Goal: Download file/media

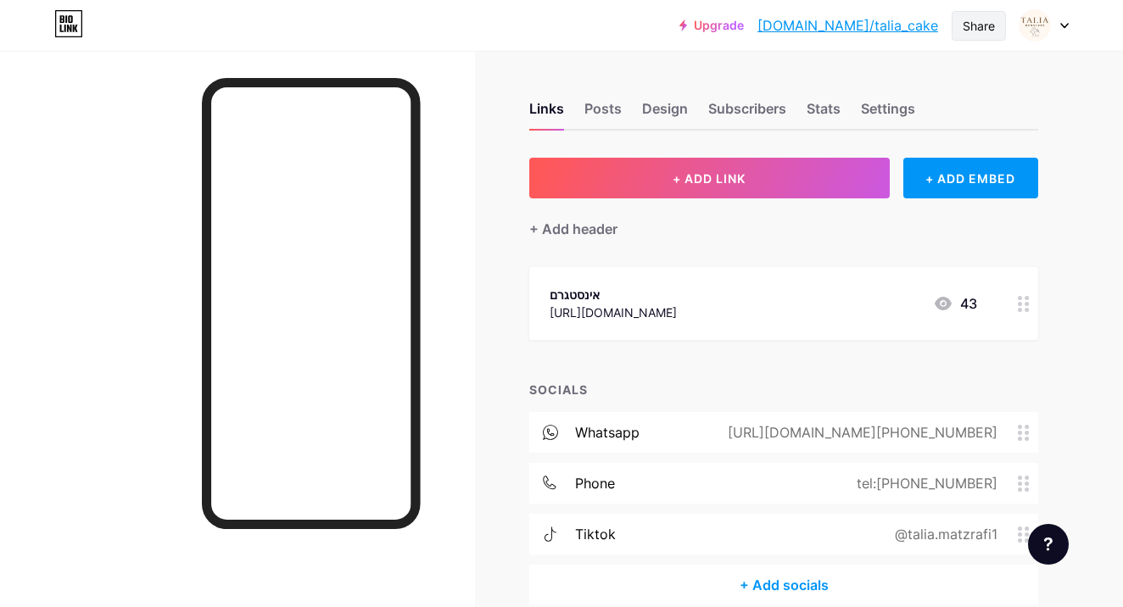
click at [963, 35] on div "Share" at bounding box center [978, 26] width 54 height 30
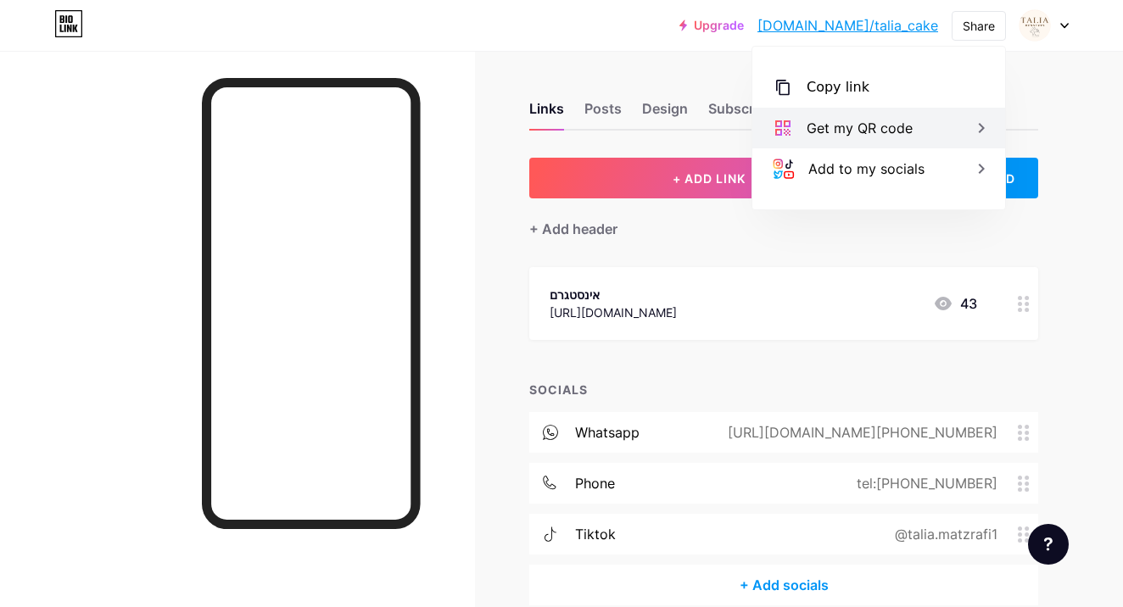
click at [914, 127] on div "Get my QR code" at bounding box center [878, 128] width 253 height 41
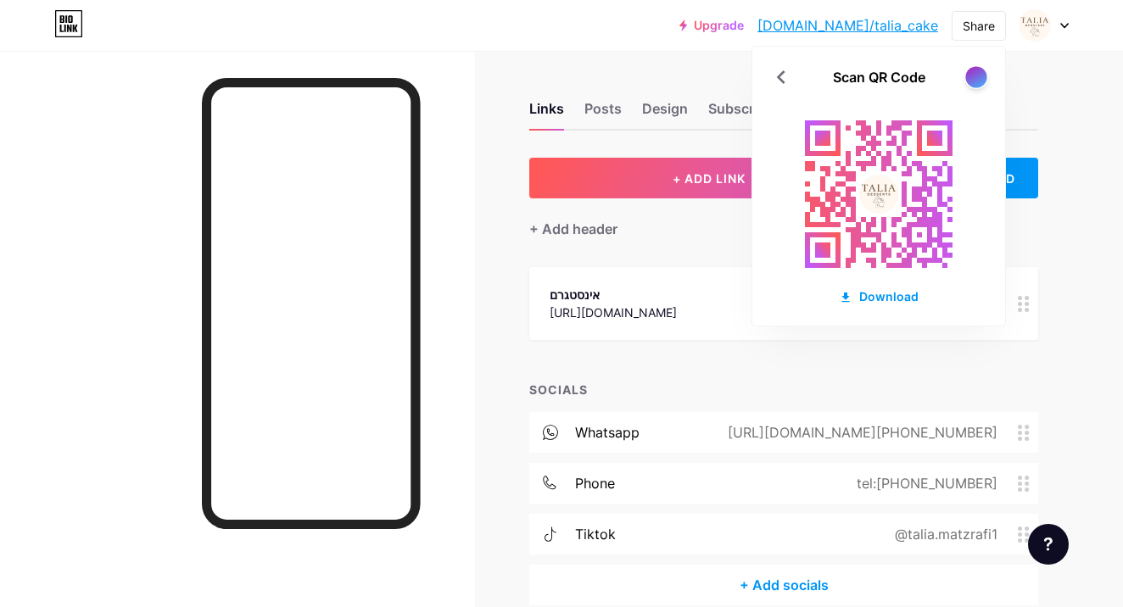
click at [976, 74] on div at bounding box center [975, 76] width 21 height 21
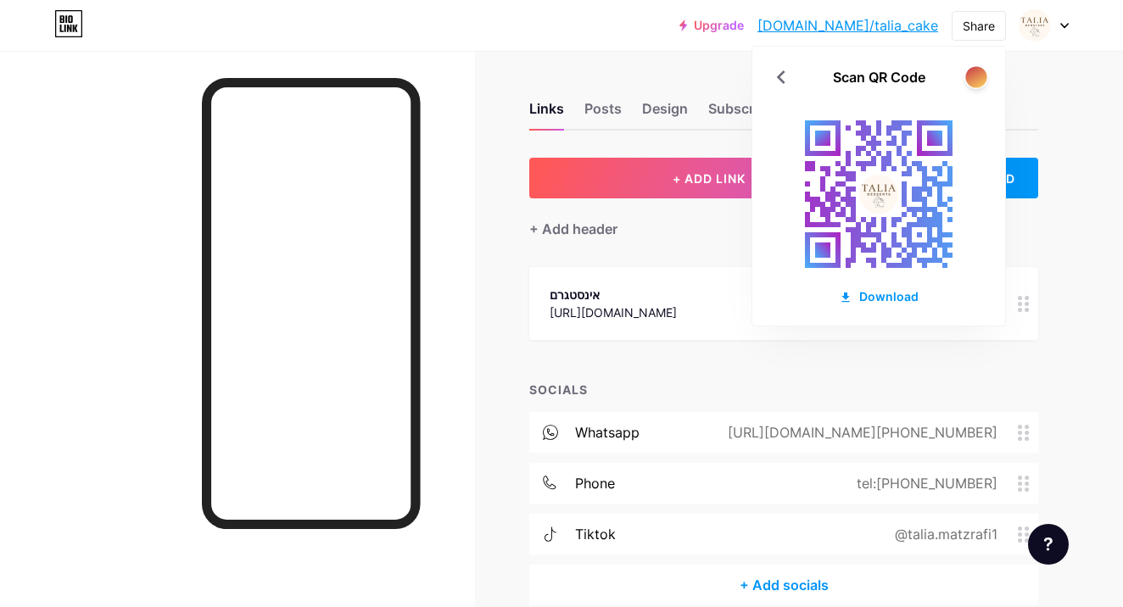
click at [976, 74] on div at bounding box center [975, 76] width 21 height 21
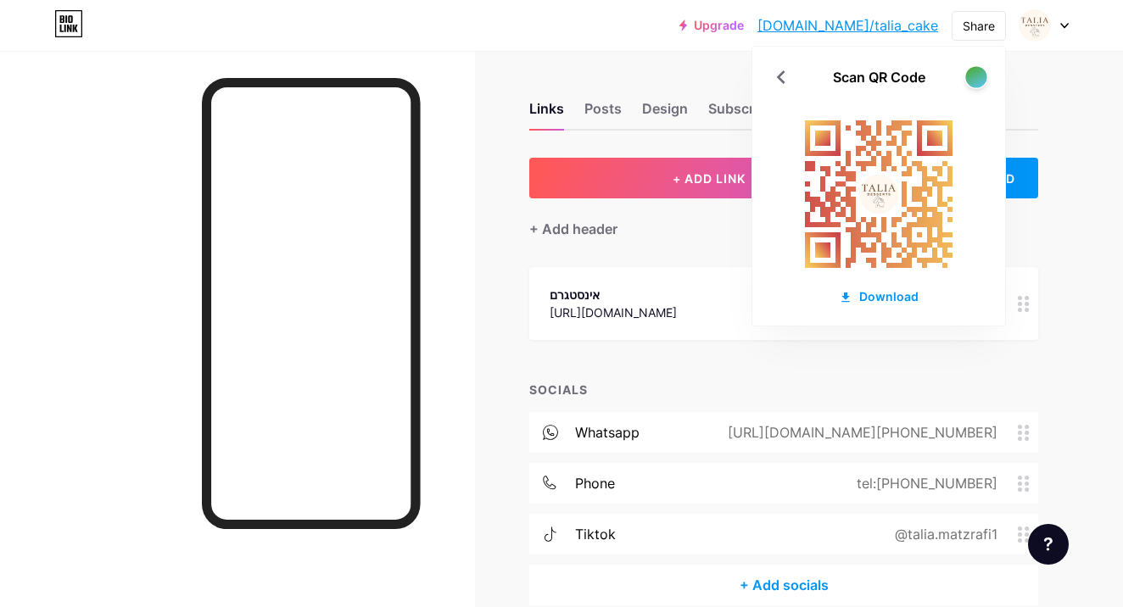
click at [976, 74] on div at bounding box center [975, 76] width 21 height 21
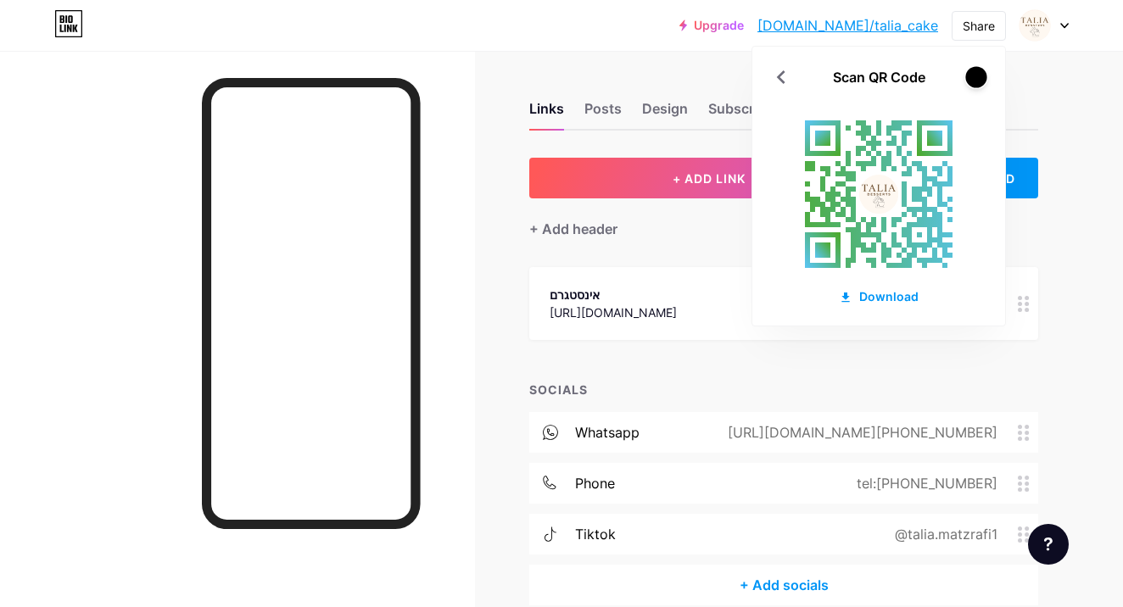
click at [976, 74] on div at bounding box center [975, 76] width 21 height 21
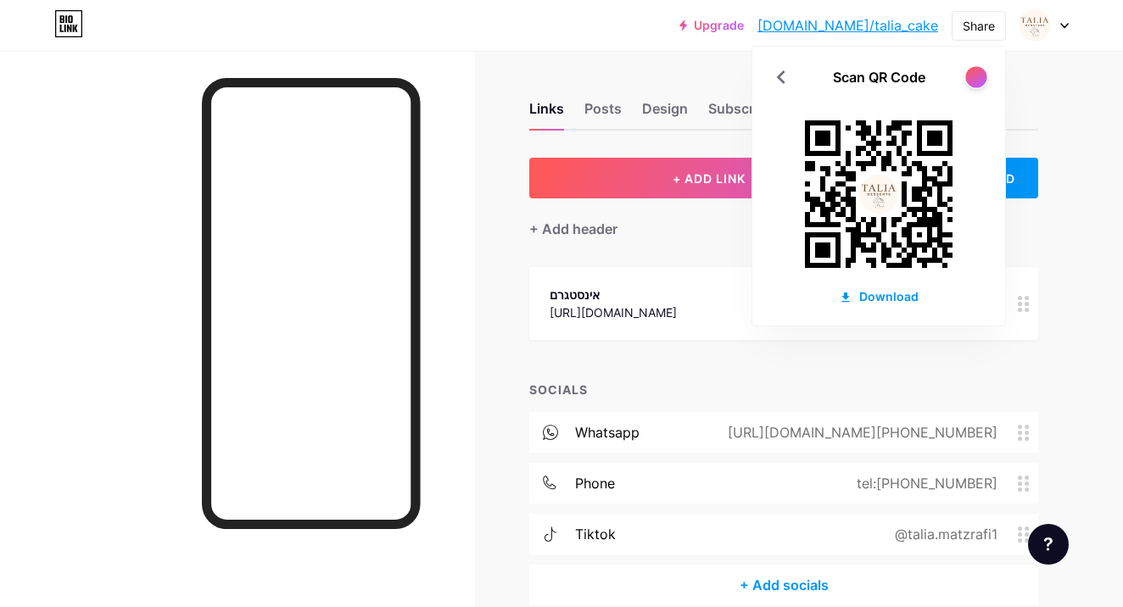
click at [976, 74] on div at bounding box center [975, 76] width 21 height 21
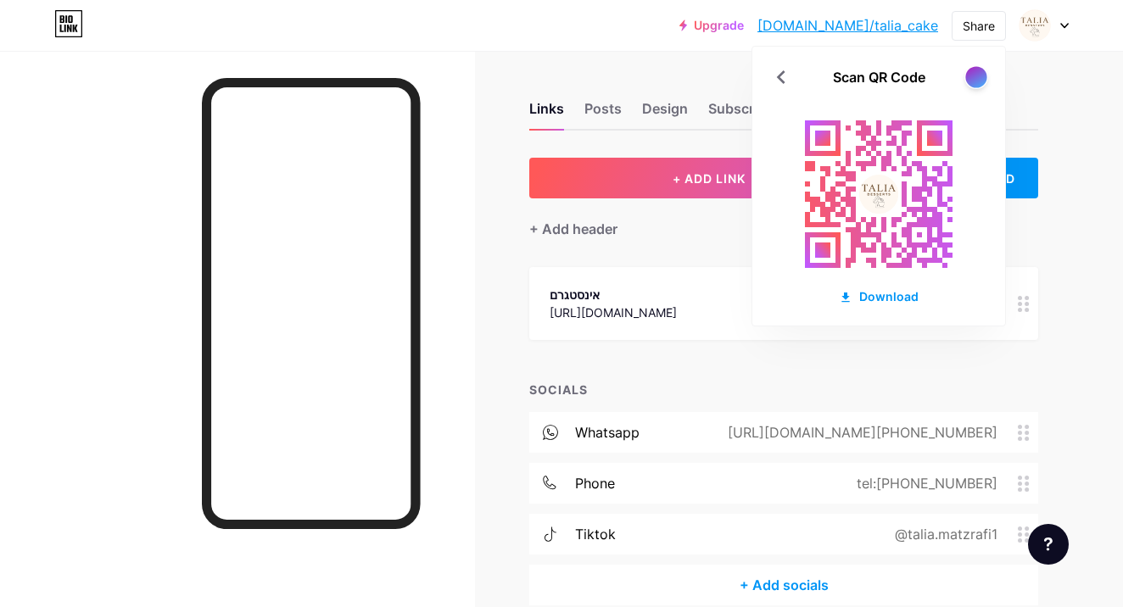
click at [976, 74] on div at bounding box center [975, 76] width 21 height 21
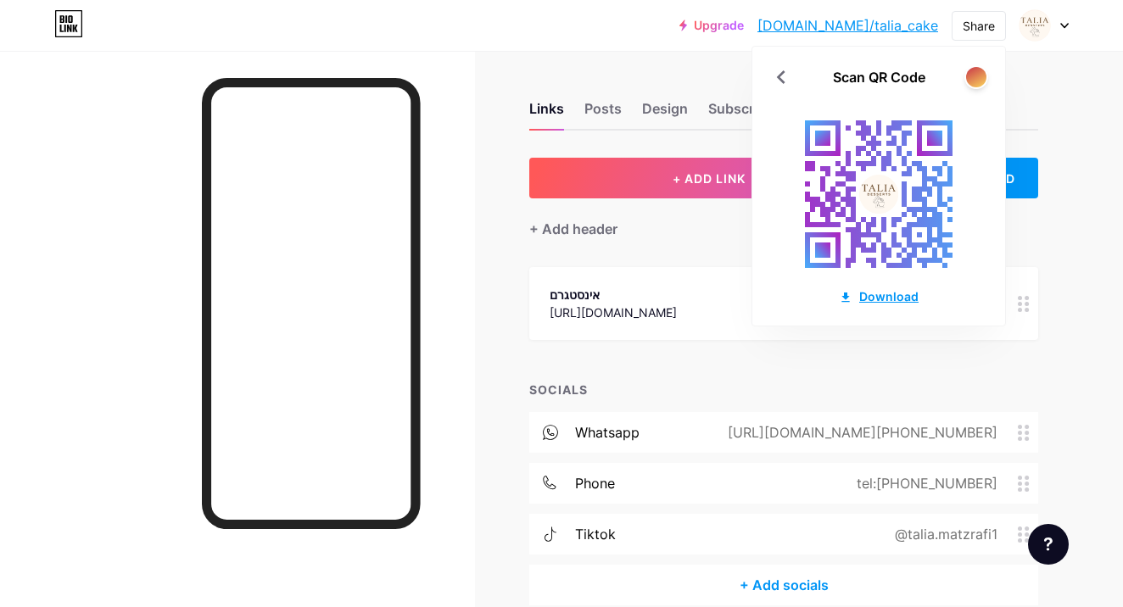
click at [890, 295] on div "Download" at bounding box center [879, 296] width 80 height 18
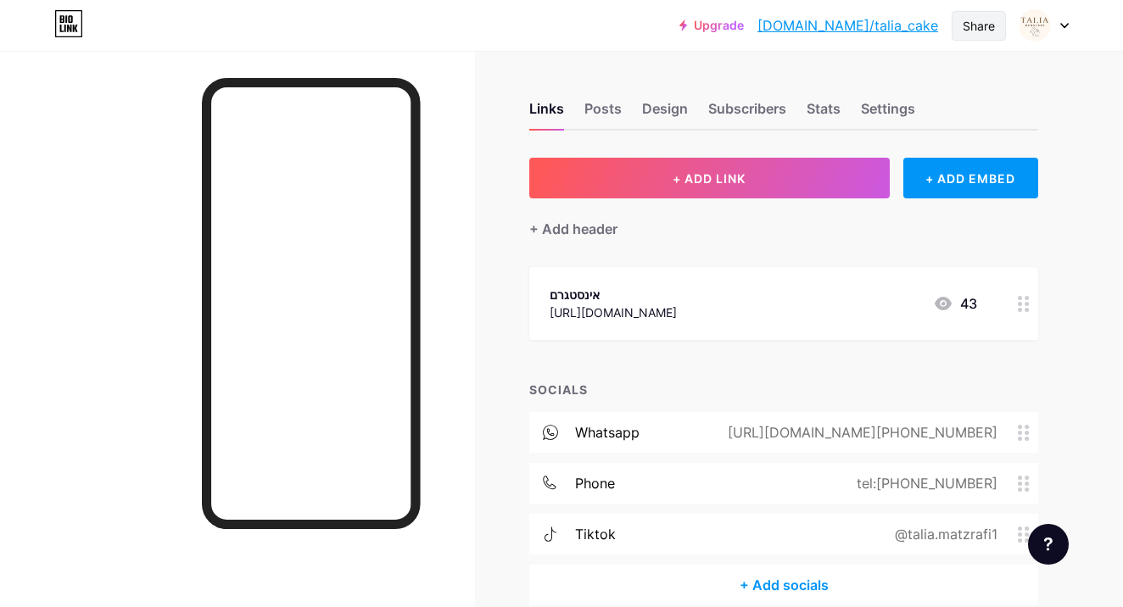
click at [1000, 28] on div "Share" at bounding box center [978, 26] width 54 height 30
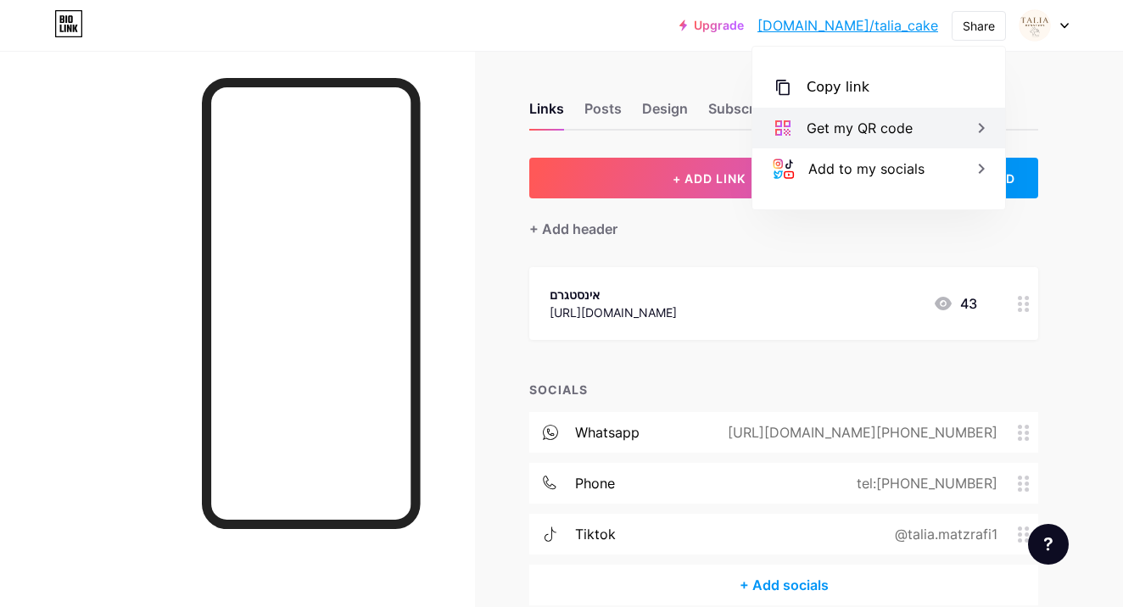
click at [960, 142] on div "Get my QR code" at bounding box center [878, 128] width 253 height 41
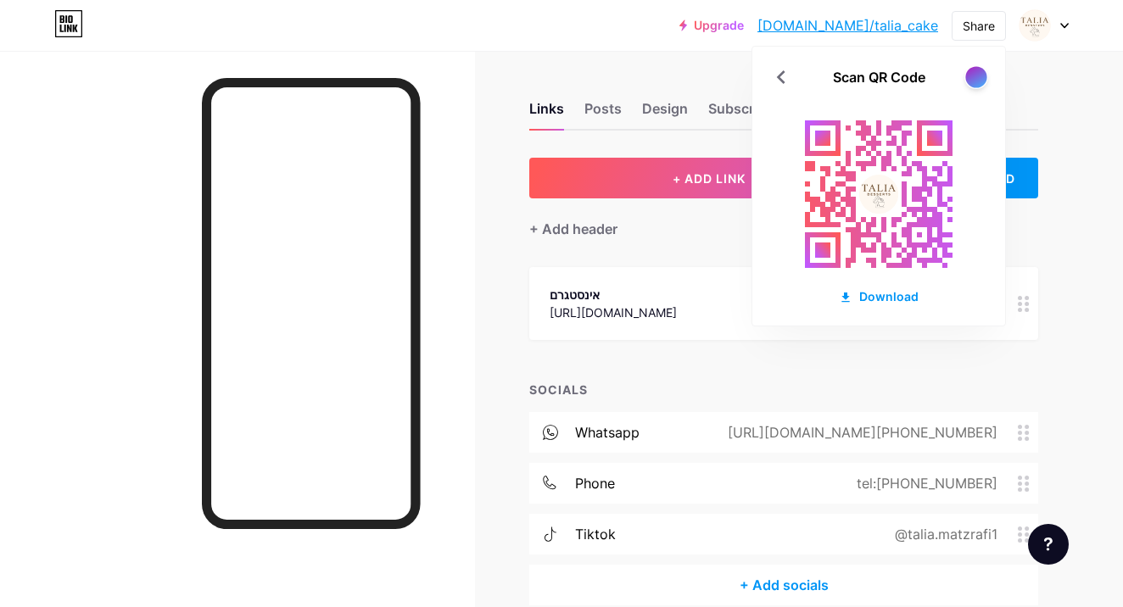
click at [981, 75] on div at bounding box center [975, 76] width 21 height 21
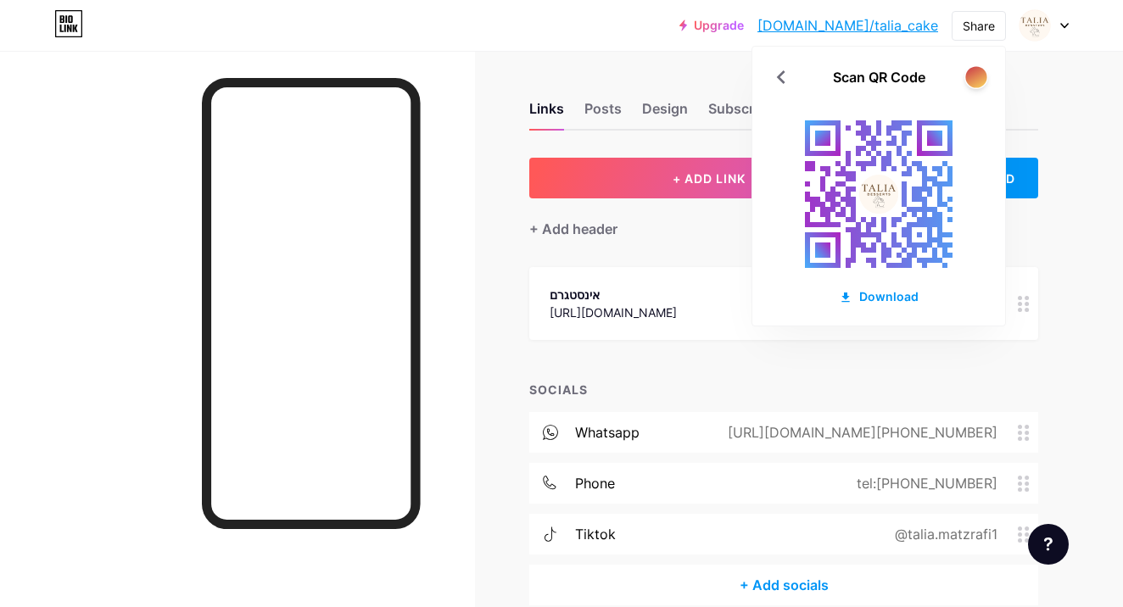
click at [981, 75] on div at bounding box center [975, 76] width 21 height 21
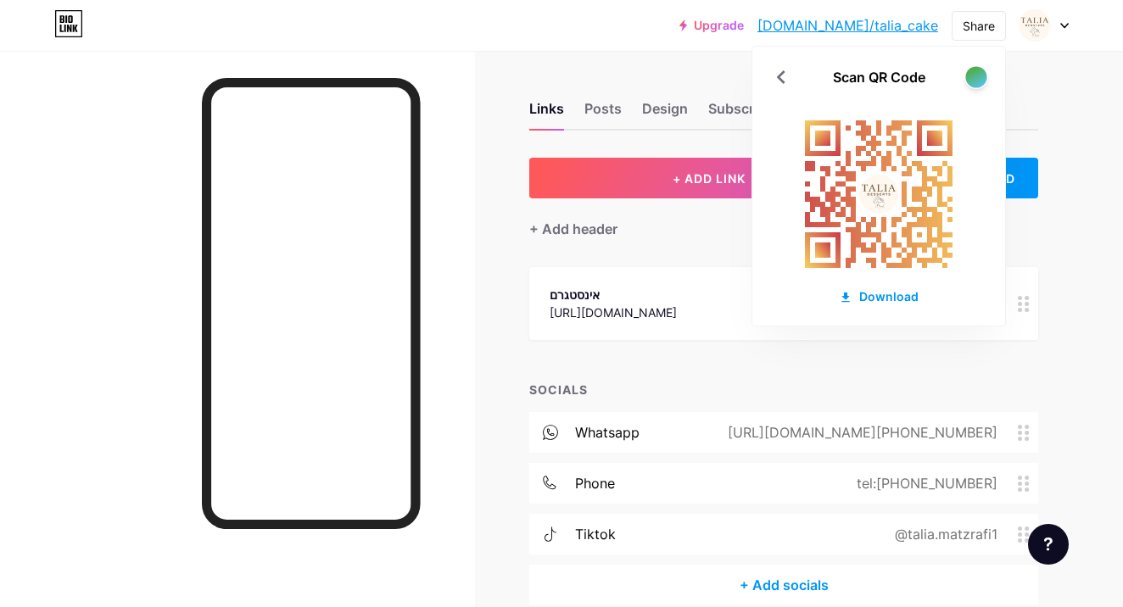
click at [981, 75] on div at bounding box center [975, 76] width 21 height 21
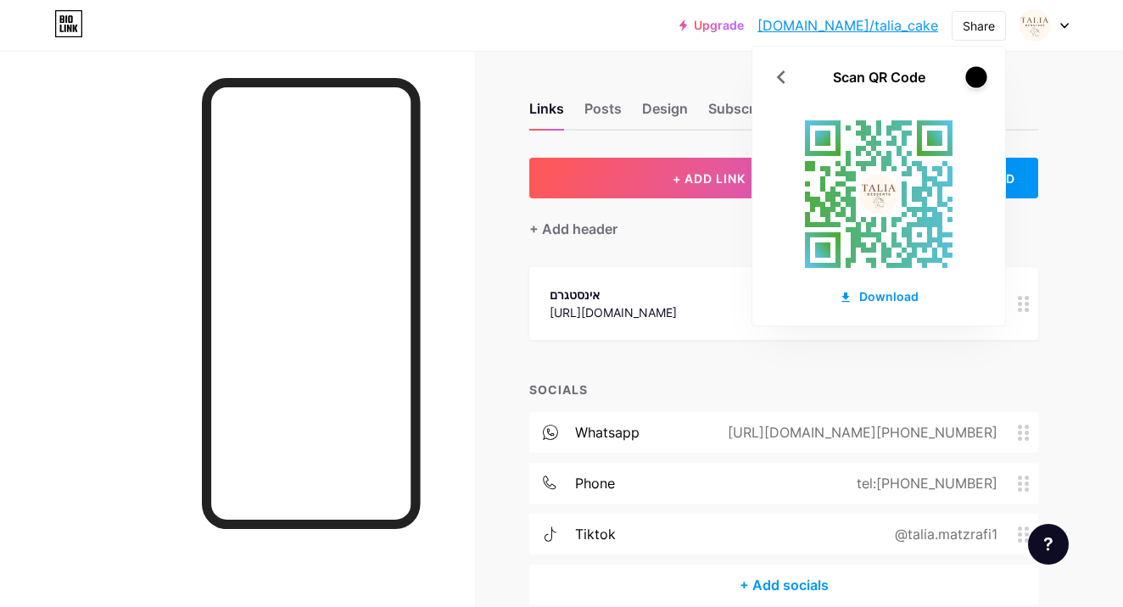
click at [981, 75] on div at bounding box center [975, 76] width 21 height 21
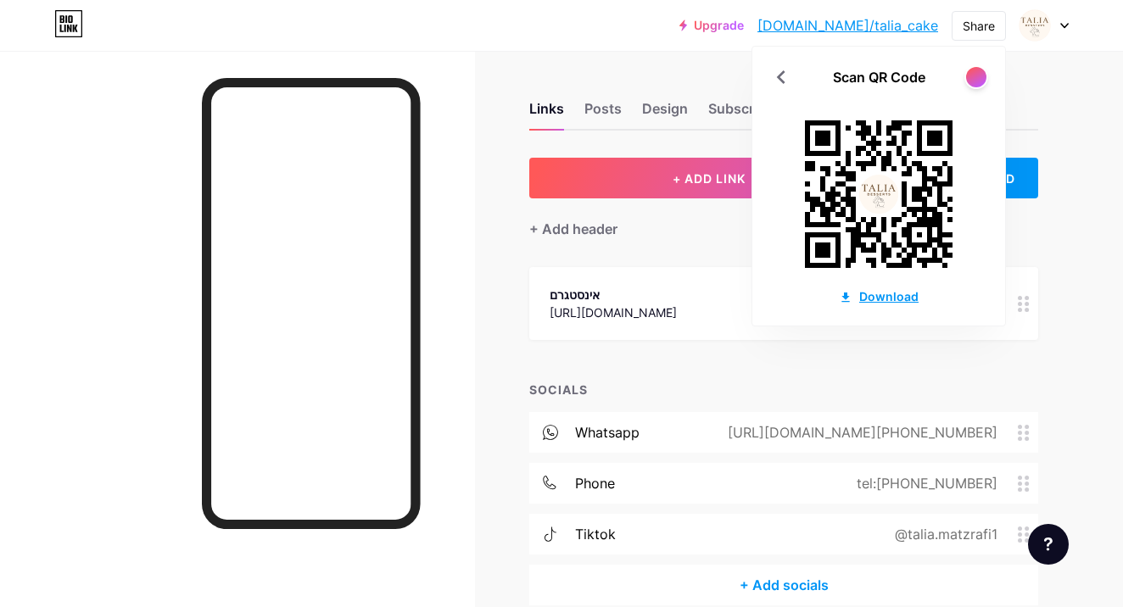
click at [883, 300] on div "Download" at bounding box center [879, 296] width 80 height 18
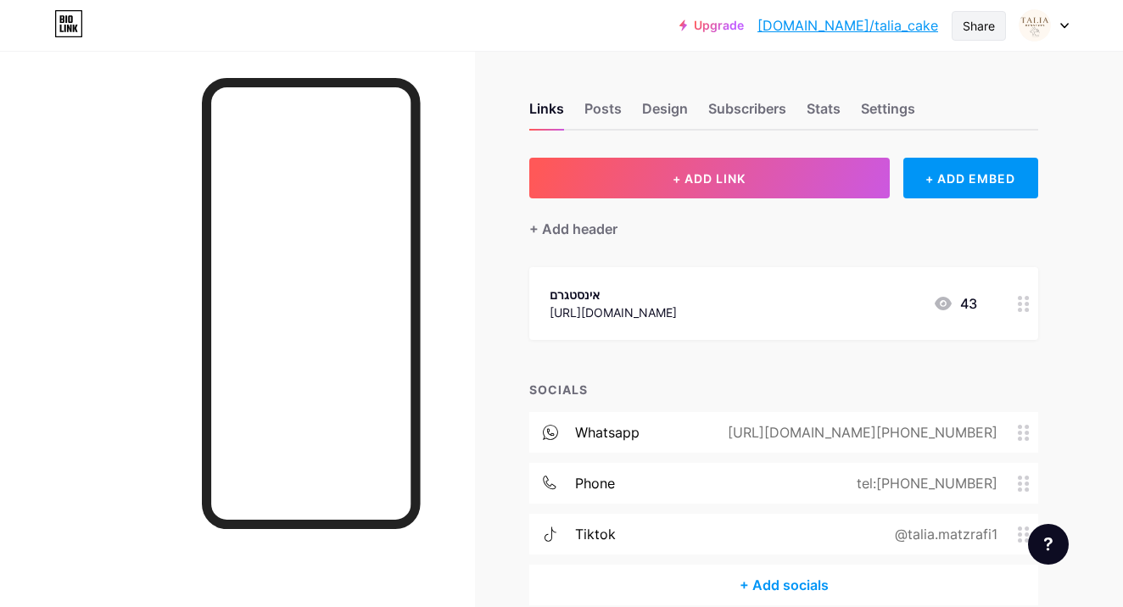
click at [976, 20] on div "Share" at bounding box center [978, 26] width 32 height 18
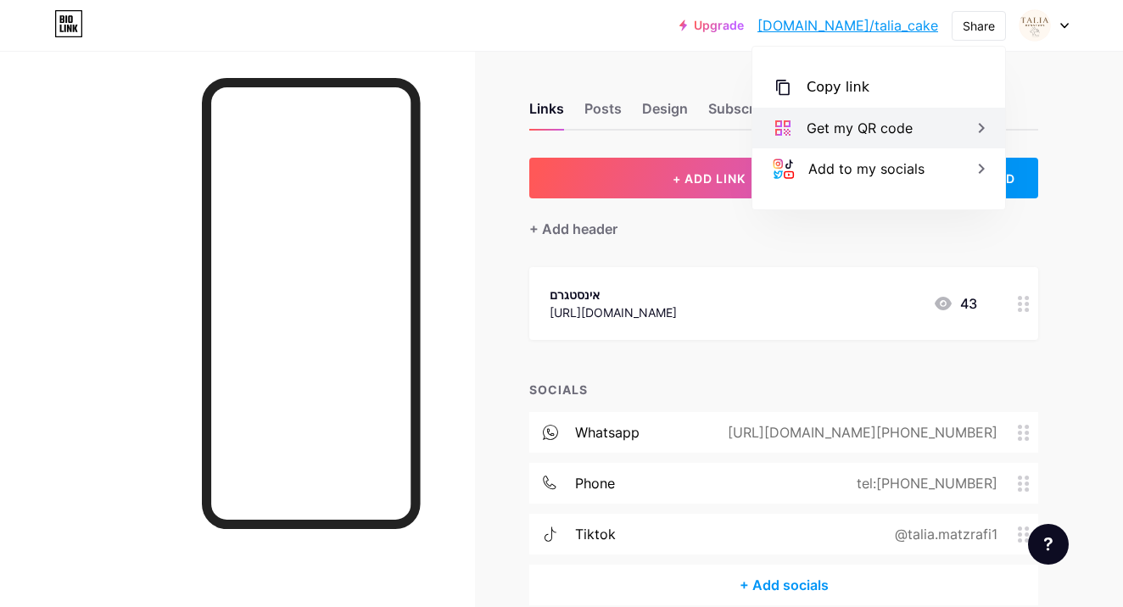
click at [949, 139] on div "Get my QR code" at bounding box center [878, 128] width 253 height 41
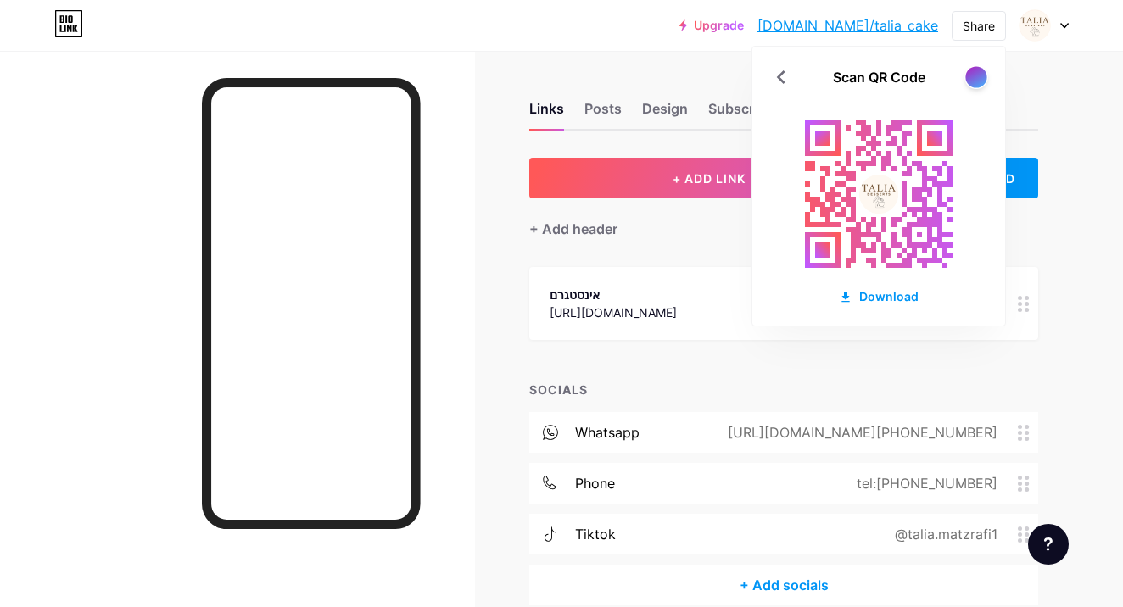
click at [969, 76] on div at bounding box center [975, 76] width 21 height 21
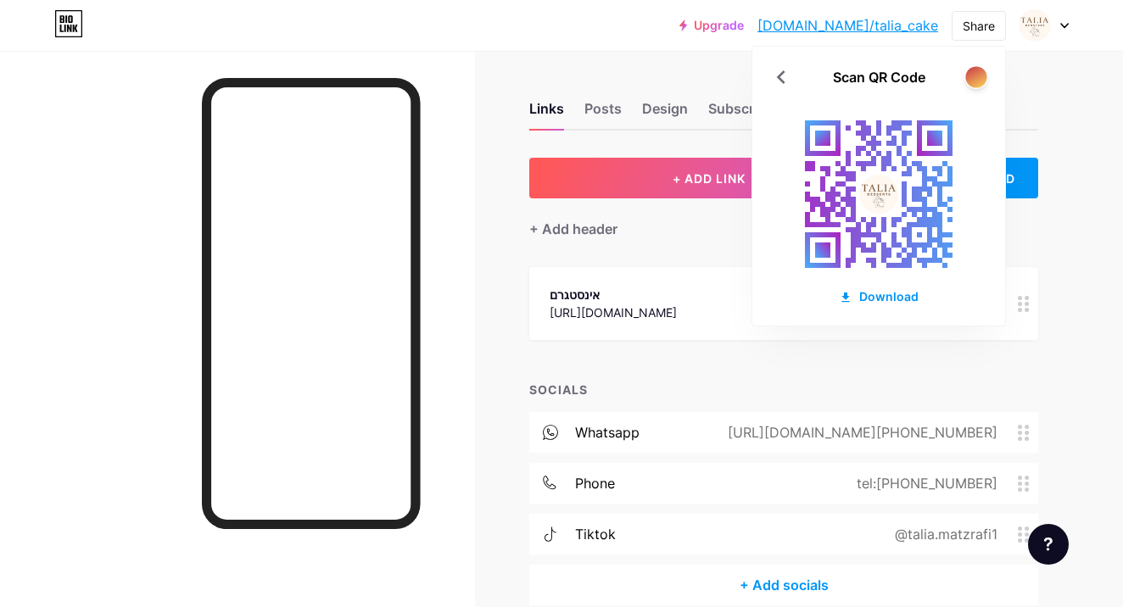
click at [970, 75] on div at bounding box center [975, 76] width 21 height 21
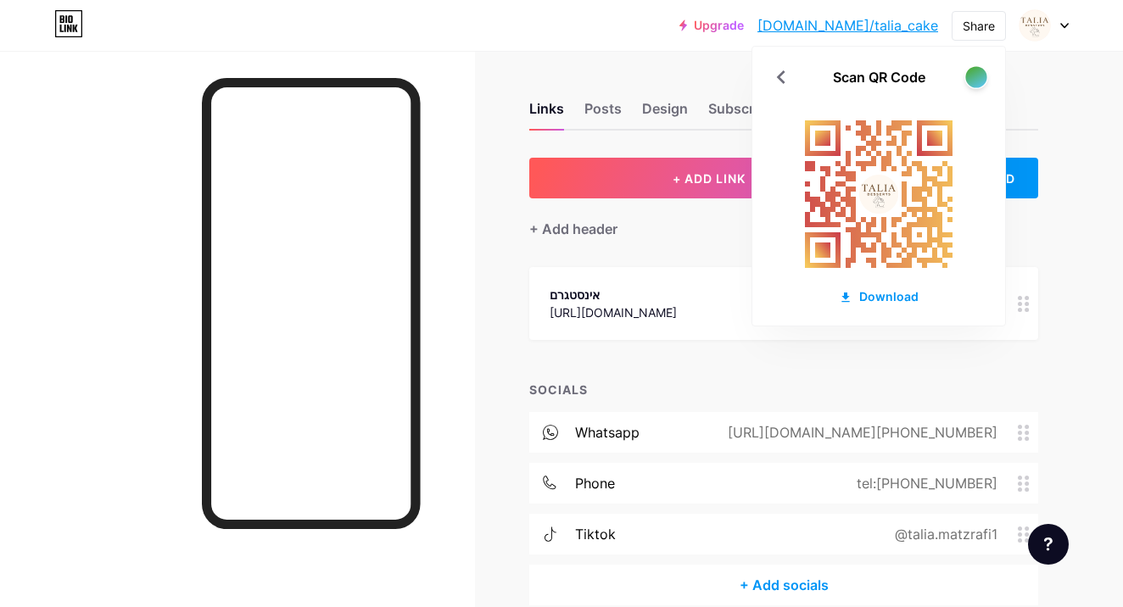
click at [970, 75] on div at bounding box center [975, 76] width 21 height 21
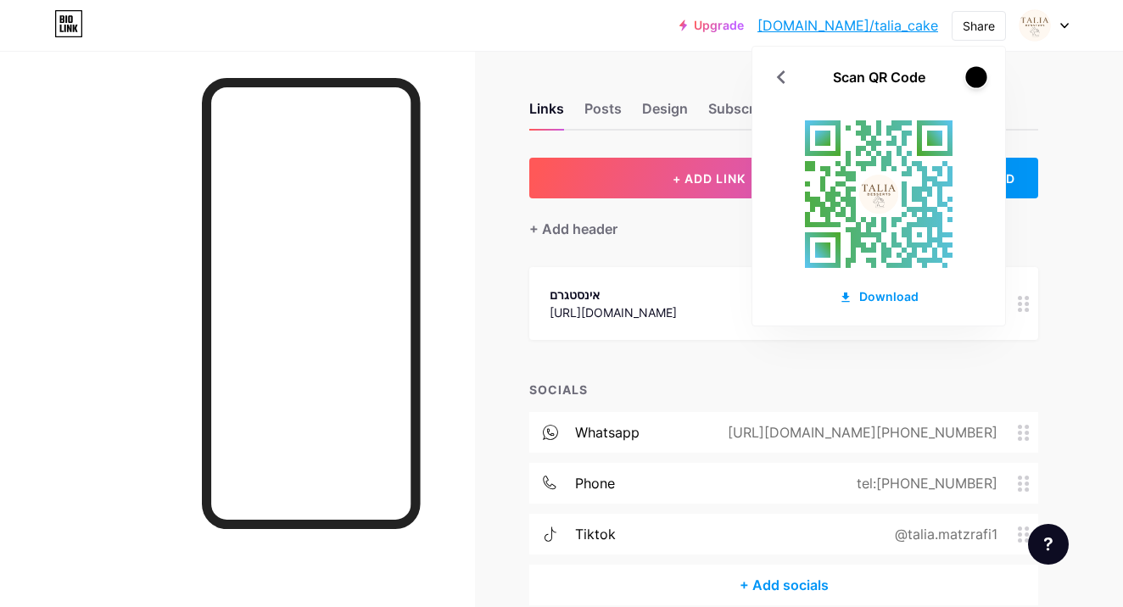
click at [970, 75] on div at bounding box center [975, 76] width 21 height 21
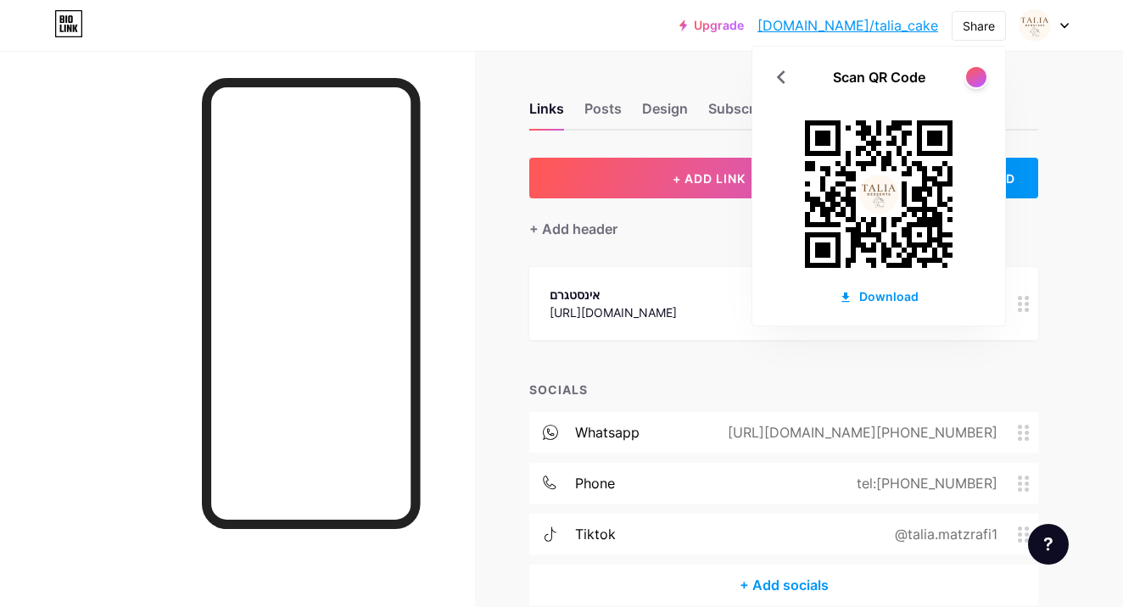
drag, startPoint x: 794, startPoint y: 122, endPoint x: 877, endPoint y: 186, distance: 104.0
click at [877, 187] on icon at bounding box center [878, 194] width 187 height 187
click at [877, 186] on image at bounding box center [878, 194] width 39 height 39
click at [827, 80] on div "Scan QR Code" at bounding box center [878, 77] width 253 height 20
click at [777, 75] on icon at bounding box center [780, 77] width 27 height 27
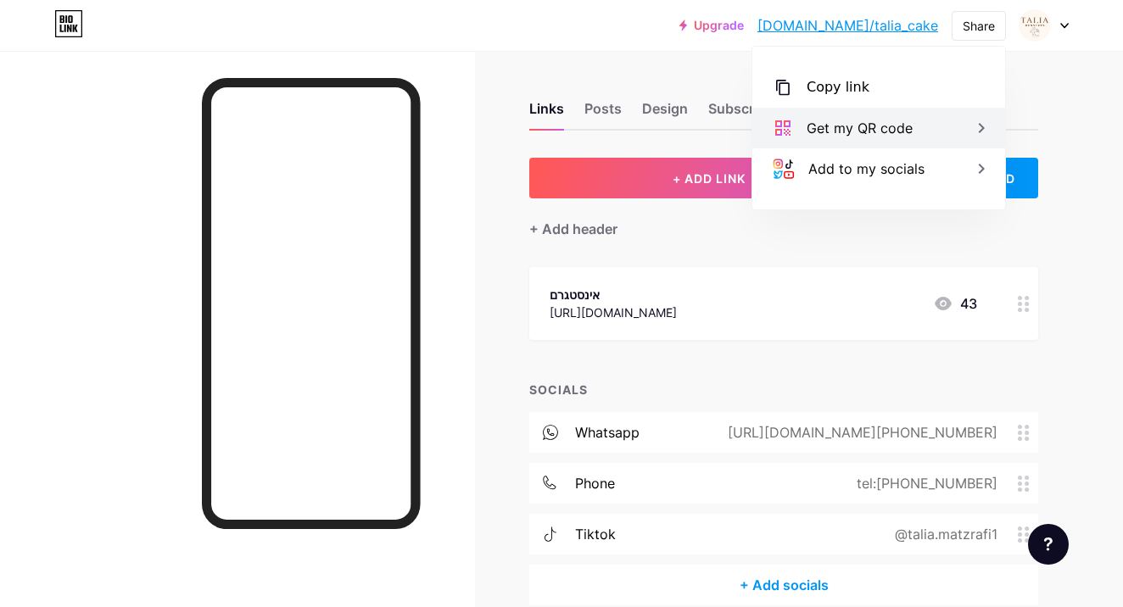
click at [796, 125] on div "Get my QR code" at bounding box center [878, 128] width 253 height 41
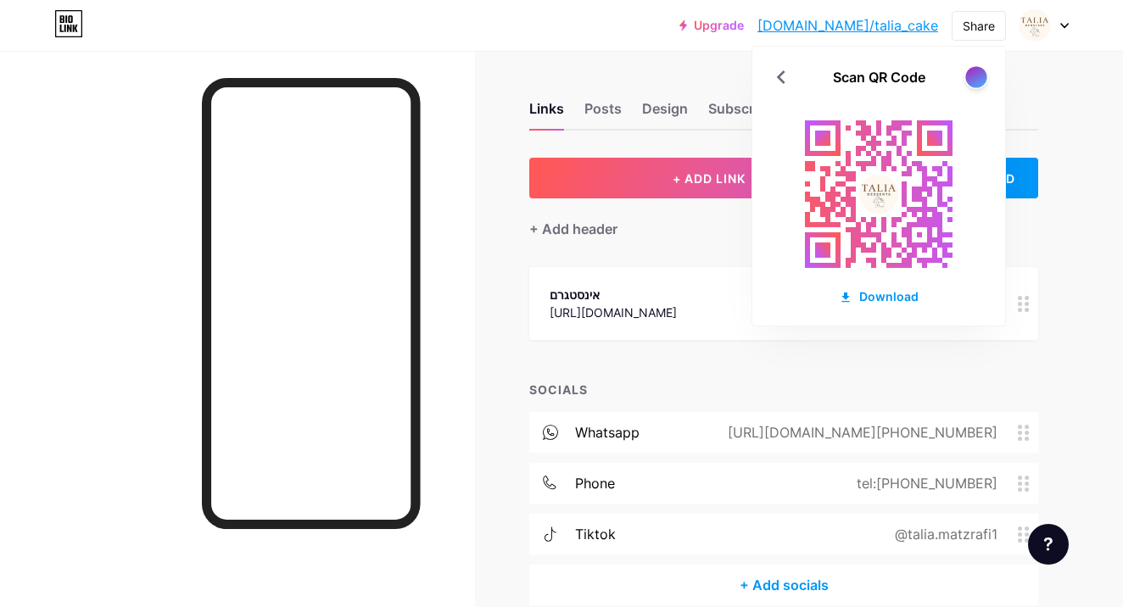
click at [968, 76] on div at bounding box center [975, 76] width 21 height 21
click at [969, 76] on div at bounding box center [975, 76] width 21 height 21
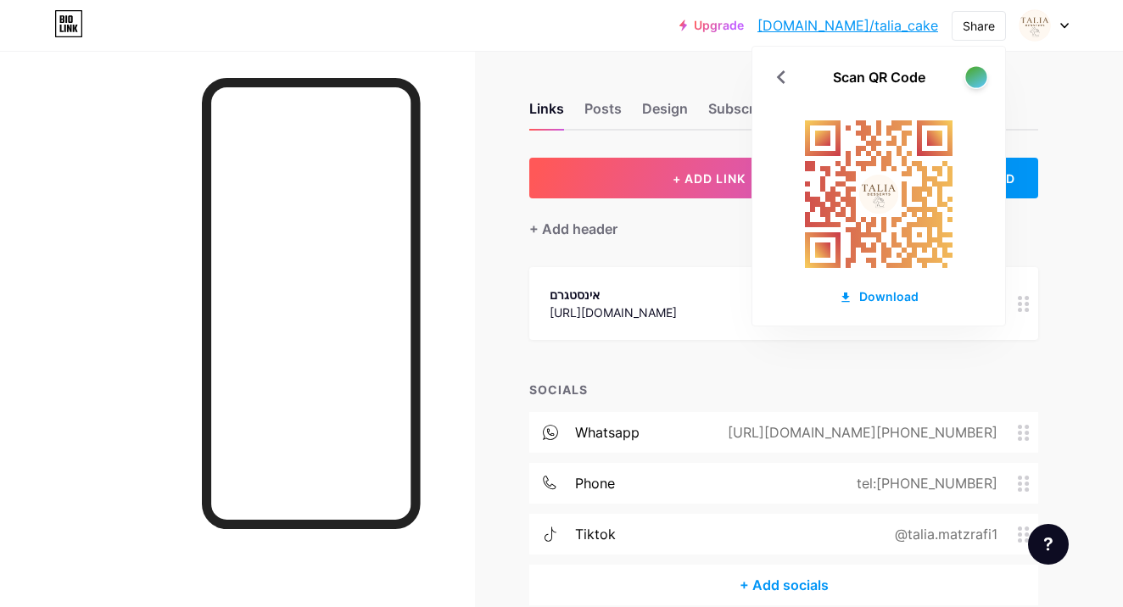
click at [969, 76] on div at bounding box center [975, 76] width 21 height 21
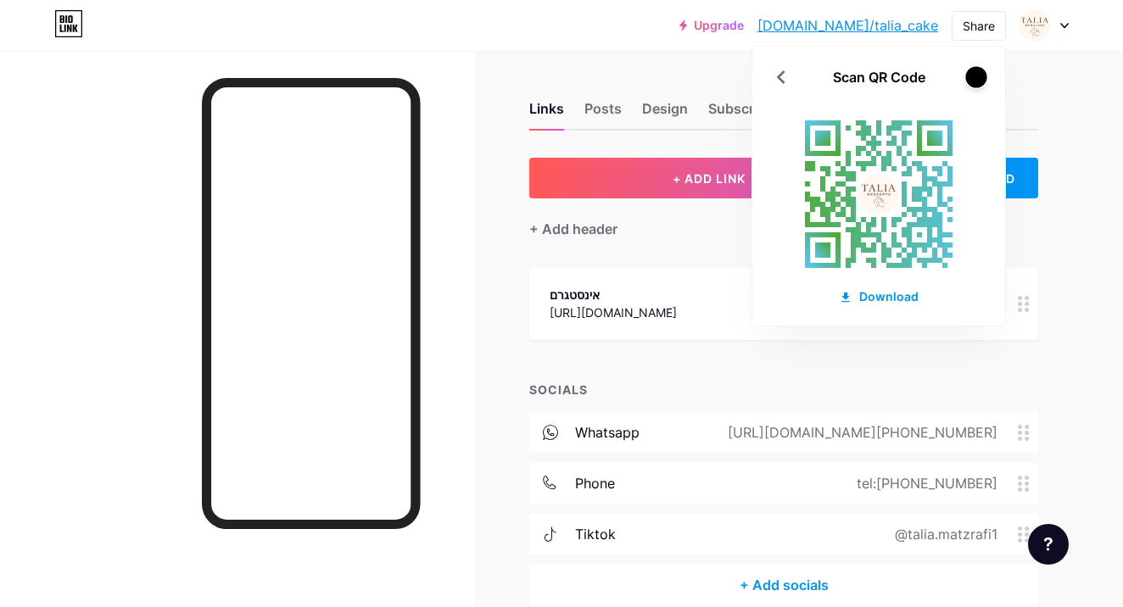
click at [969, 76] on div at bounding box center [975, 76] width 21 height 21
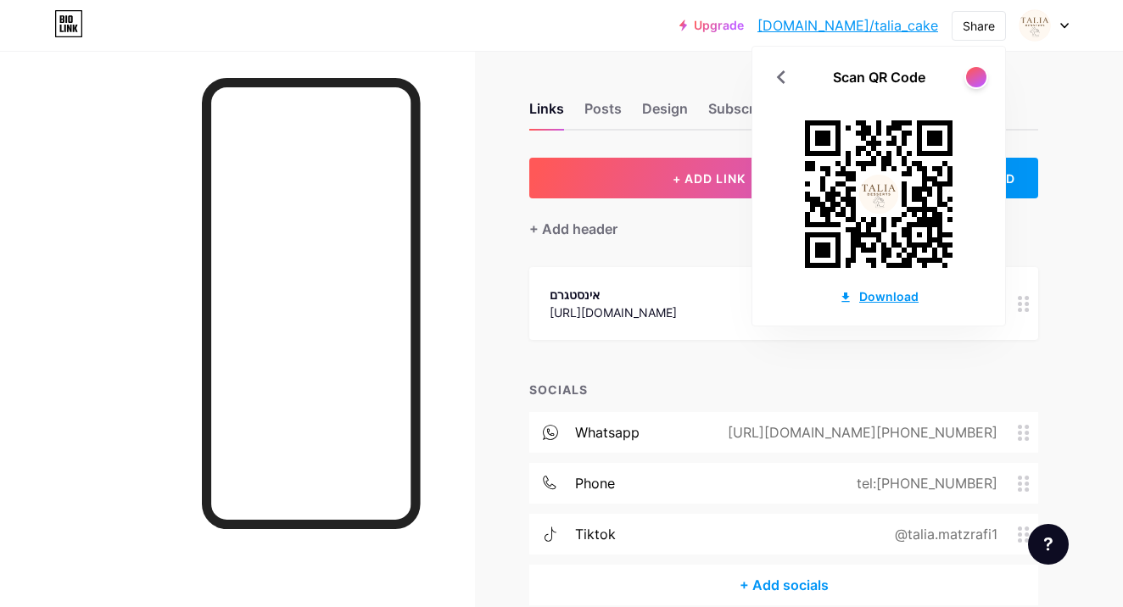
click at [896, 296] on div "Download" at bounding box center [879, 296] width 80 height 18
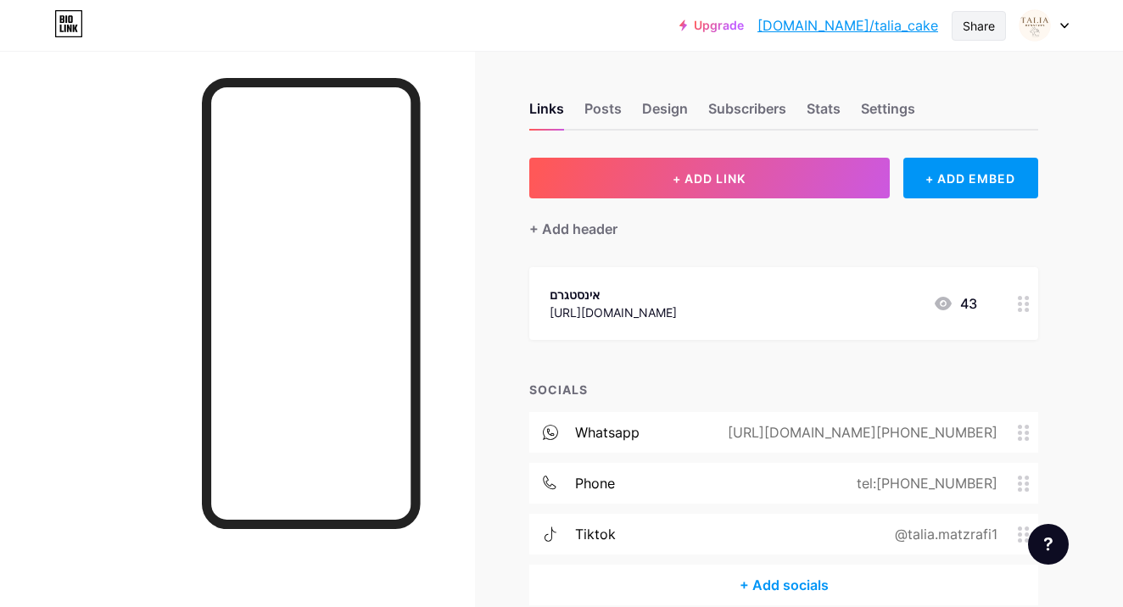
click at [988, 24] on div "Share" at bounding box center [978, 26] width 32 height 18
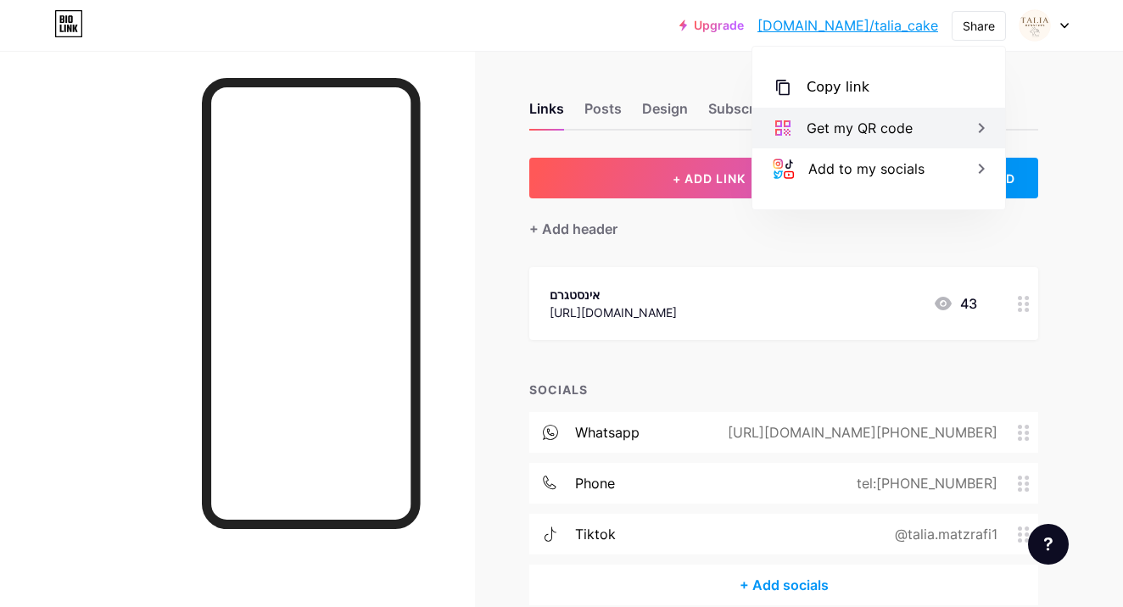
click at [934, 134] on div "Get my QR code" at bounding box center [878, 128] width 253 height 41
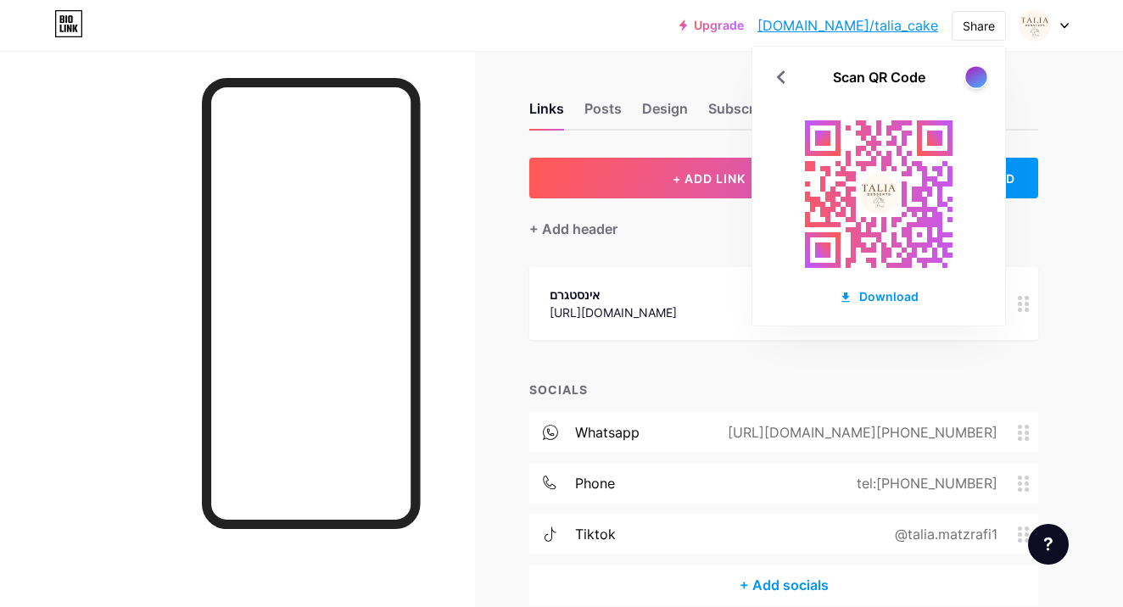
click at [973, 70] on div at bounding box center [975, 76] width 21 height 21
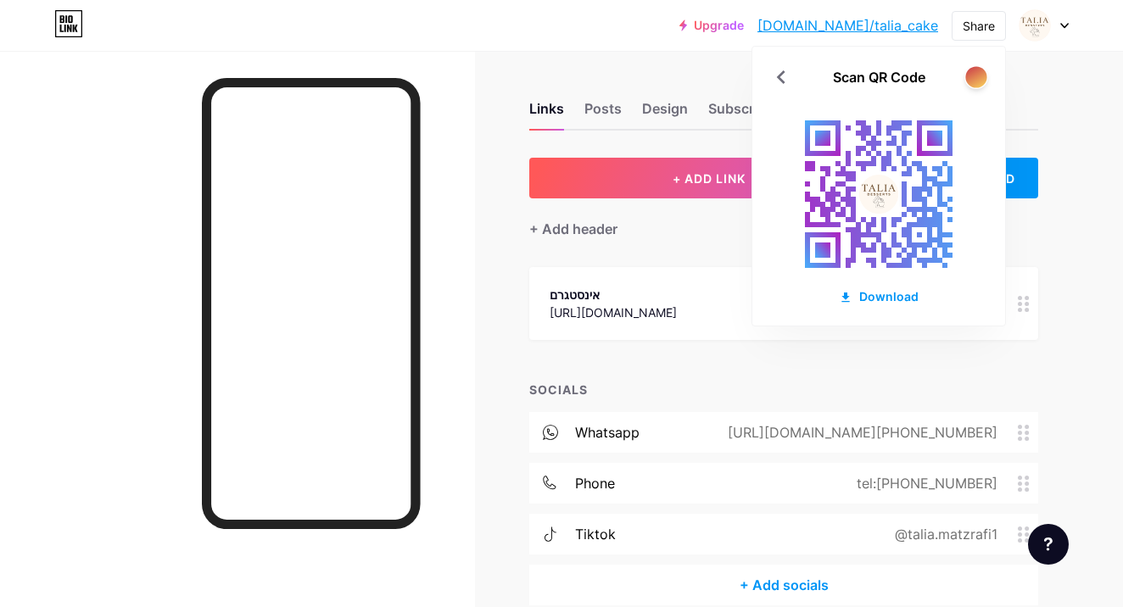
click at [973, 70] on div at bounding box center [975, 76] width 21 height 21
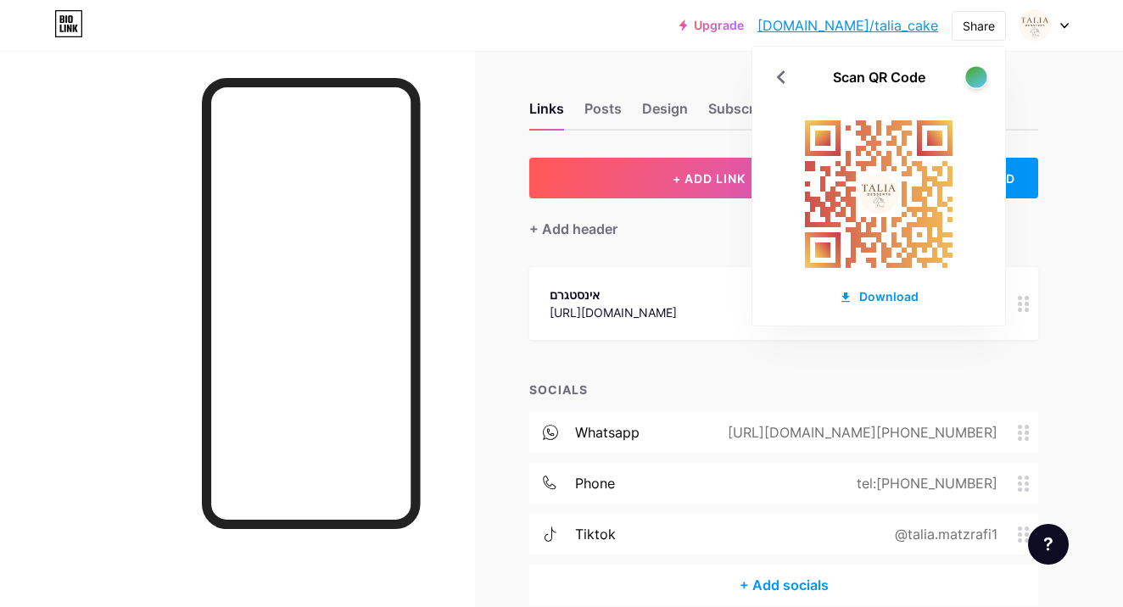
click at [973, 70] on div at bounding box center [975, 76] width 21 height 21
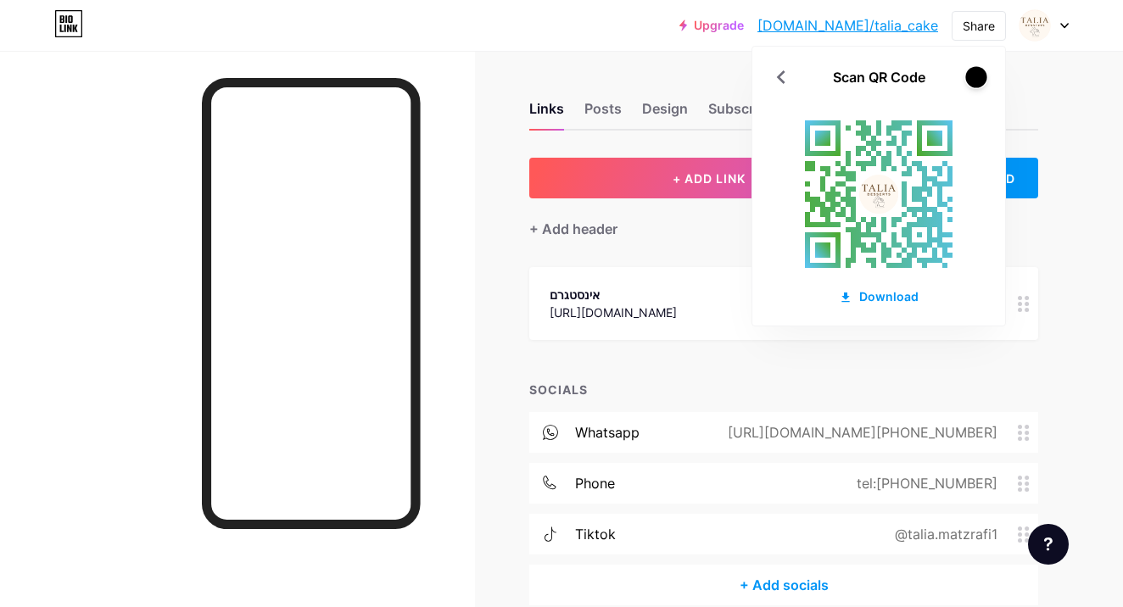
click at [973, 70] on div at bounding box center [975, 76] width 21 height 21
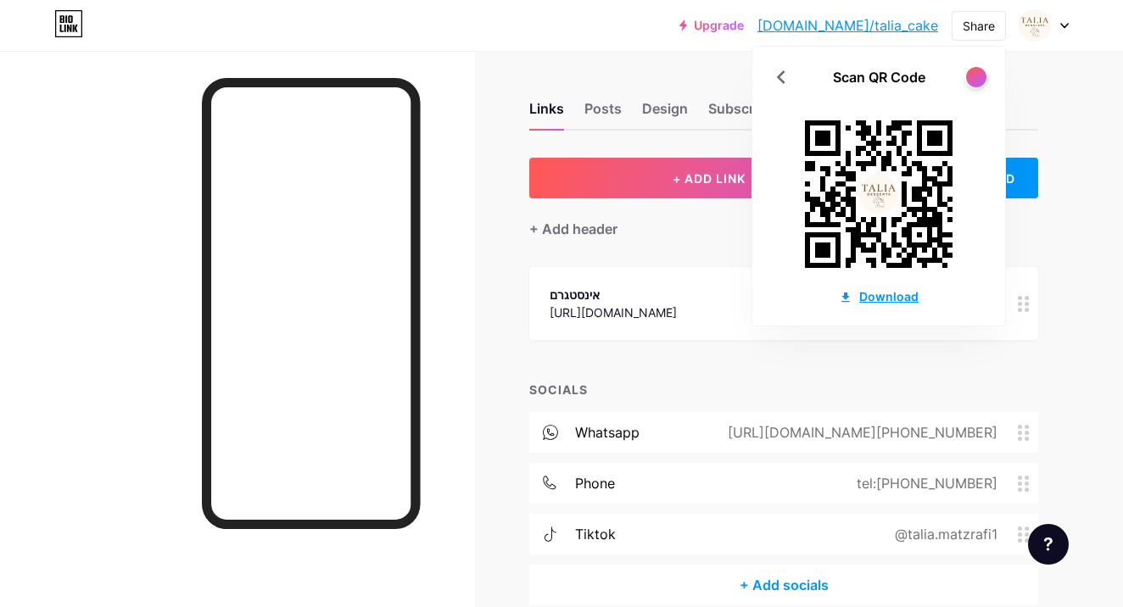
click at [880, 299] on div "Download" at bounding box center [879, 296] width 80 height 18
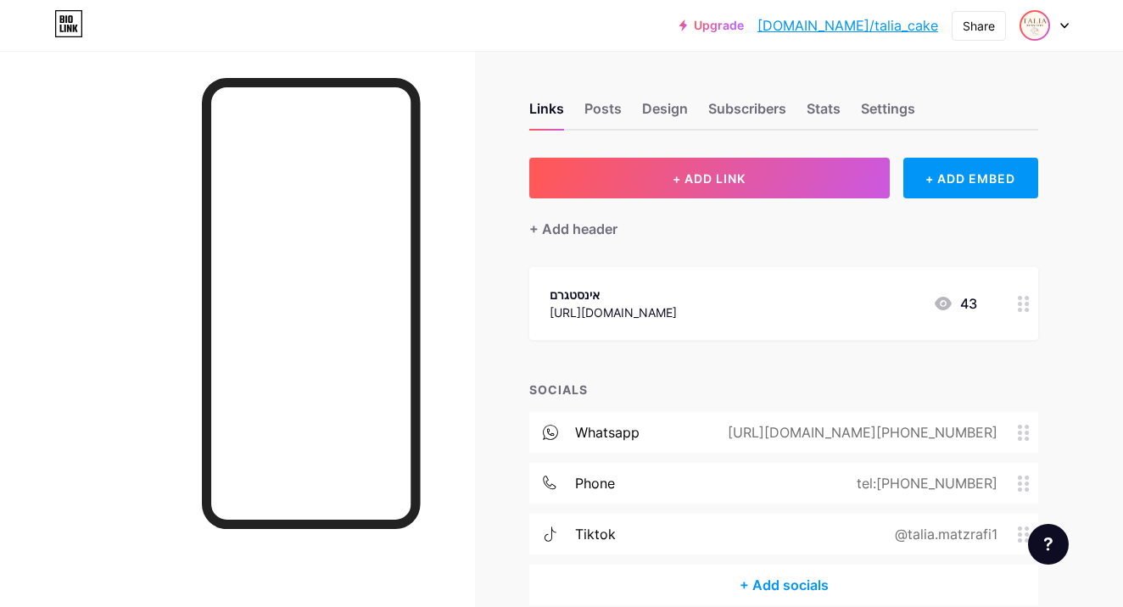
click at [1025, 26] on img at bounding box center [1034, 25] width 27 height 27
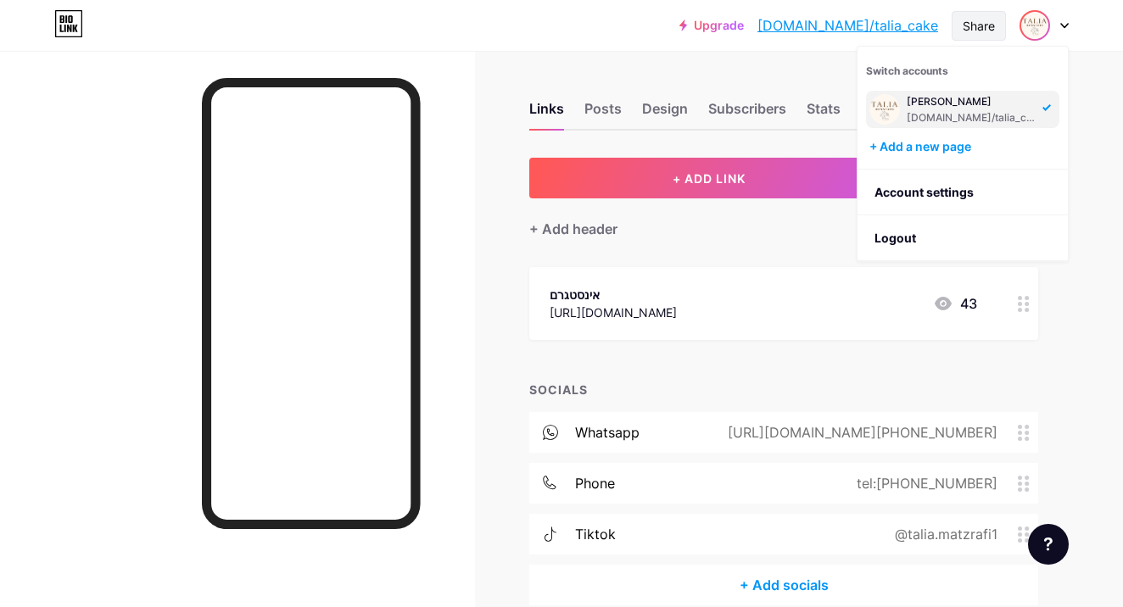
click at [993, 26] on div "Share" at bounding box center [978, 26] width 32 height 18
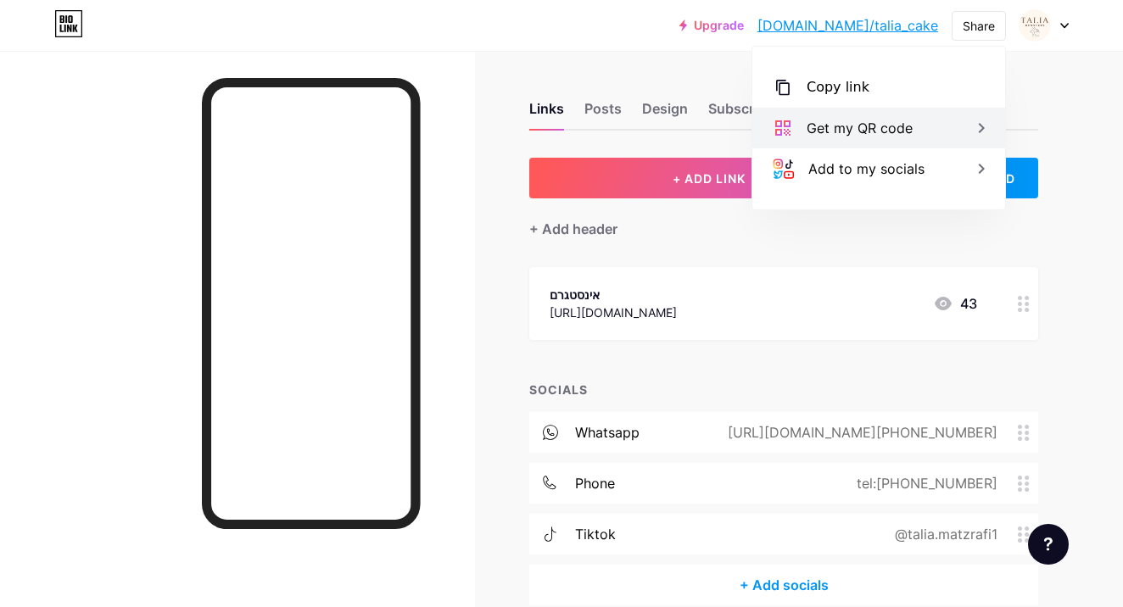
click at [971, 114] on div "Get my QR code" at bounding box center [878, 128] width 253 height 41
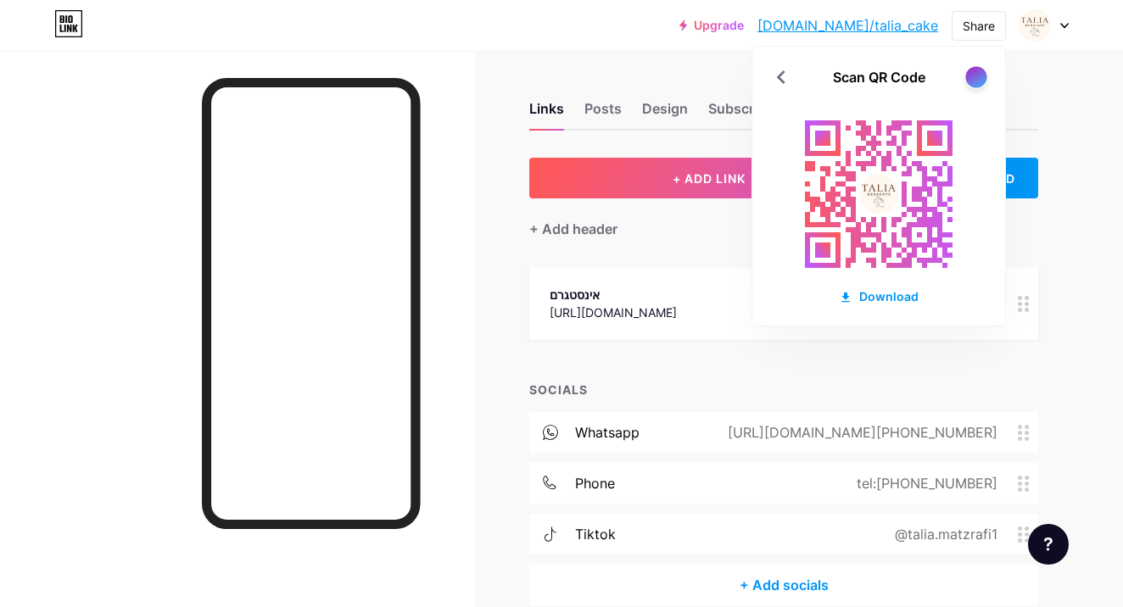
click at [972, 80] on div at bounding box center [975, 76] width 21 height 21
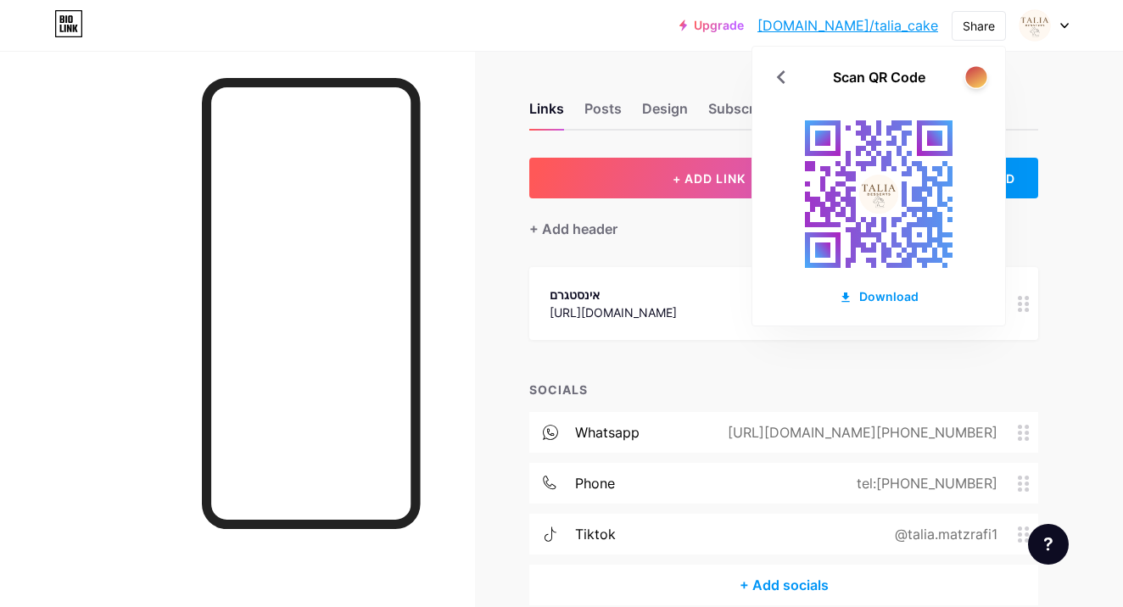
click at [972, 80] on div at bounding box center [975, 76] width 21 height 21
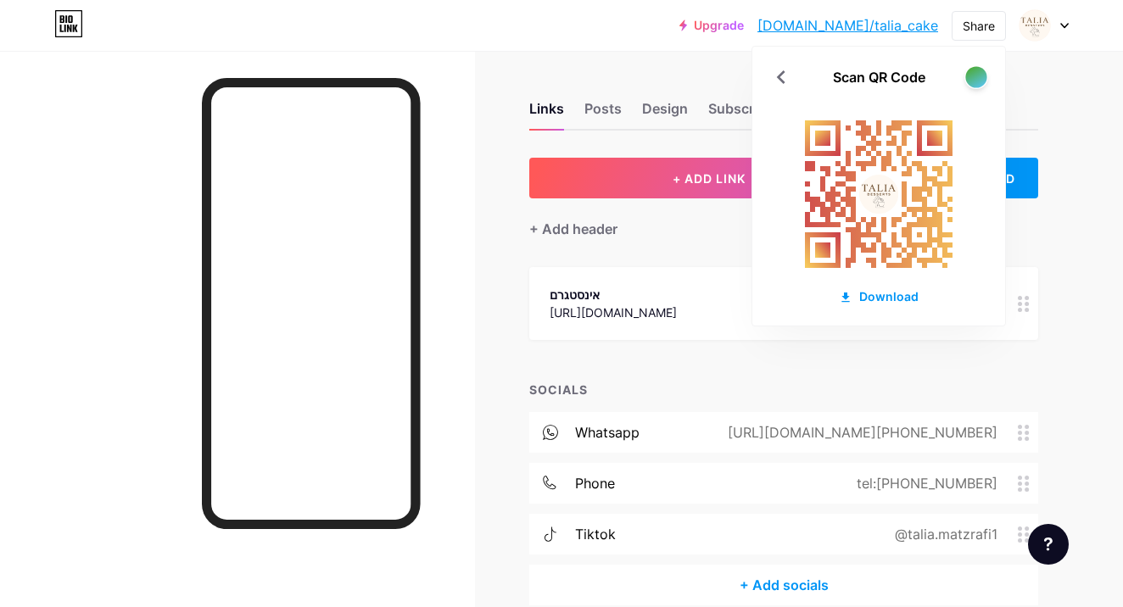
click at [972, 80] on div at bounding box center [975, 76] width 21 height 21
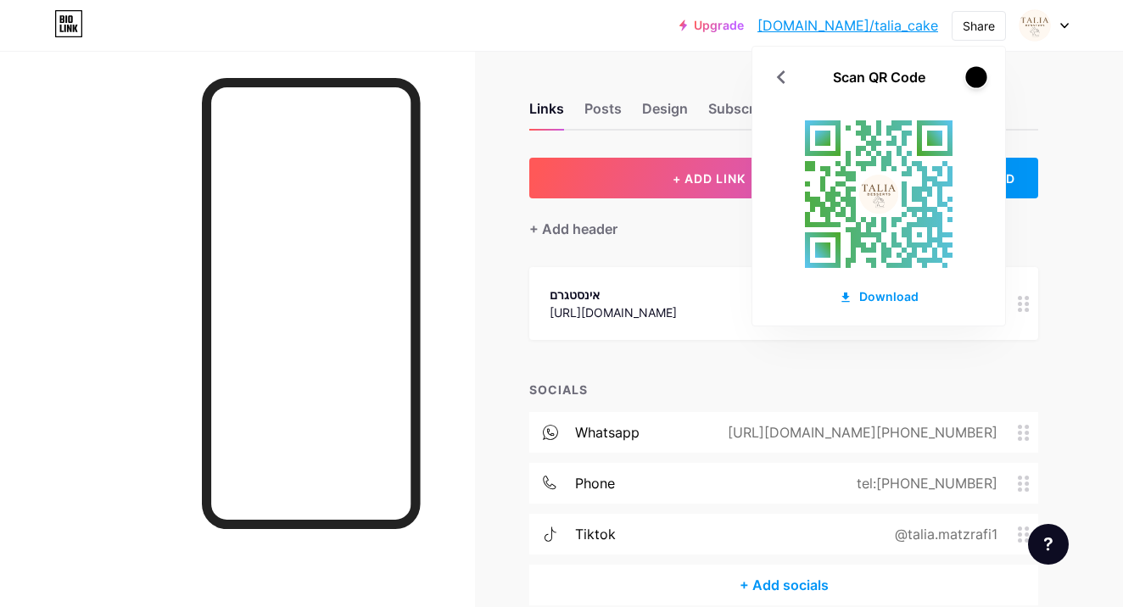
click at [972, 80] on div at bounding box center [975, 76] width 21 height 21
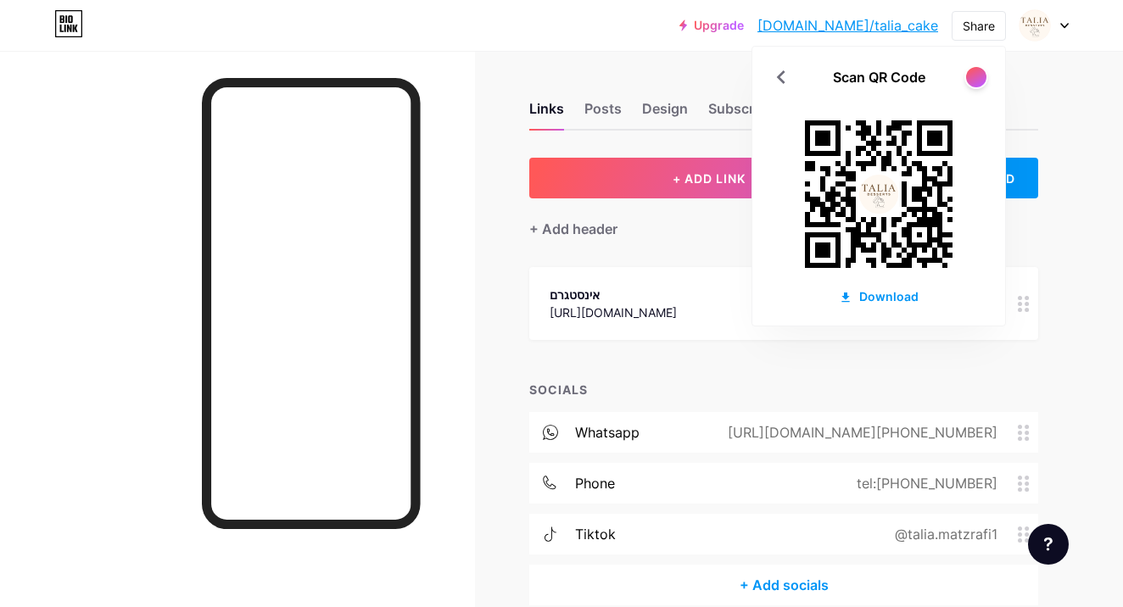
click at [873, 137] on rect at bounding box center [878, 194] width 187 height 187
click at [873, 138] on rect at bounding box center [878, 194] width 187 height 187
click at [869, 292] on div "Download" at bounding box center [879, 296] width 80 height 18
